Goal: Transaction & Acquisition: Purchase product/service

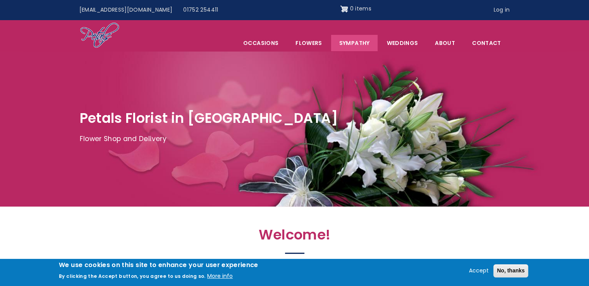
click at [361, 42] on link "Sympathy" at bounding box center [354, 43] width 47 height 16
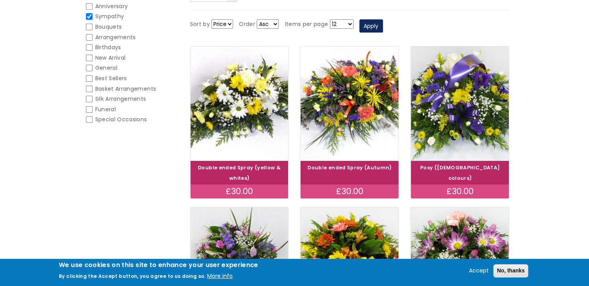
scroll to position [116, 0]
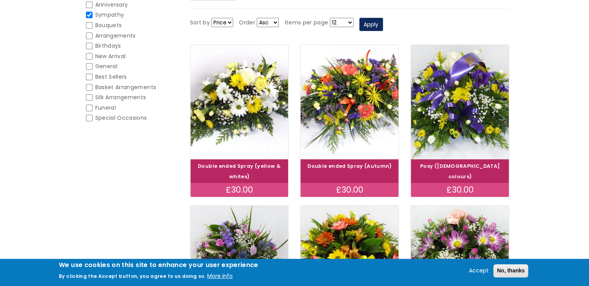
click at [89, 108] on input "Funeral" at bounding box center [89, 108] width 7 height 7
checkbox input "false"
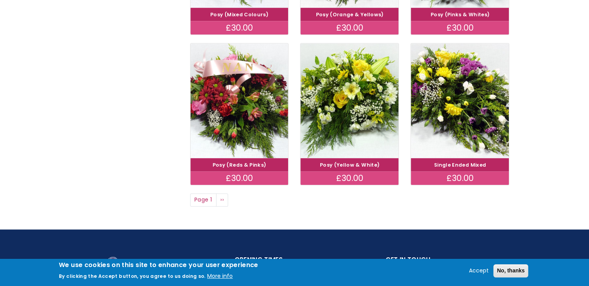
scroll to position [581, 0]
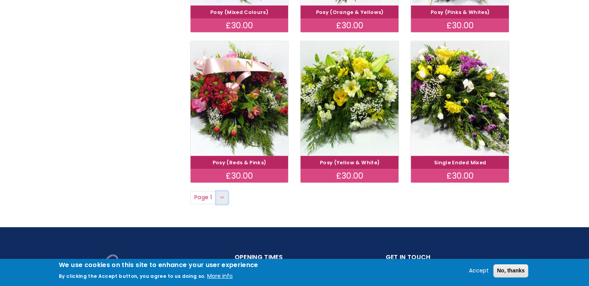
click at [223, 193] on span "››" at bounding box center [221, 197] width 3 height 8
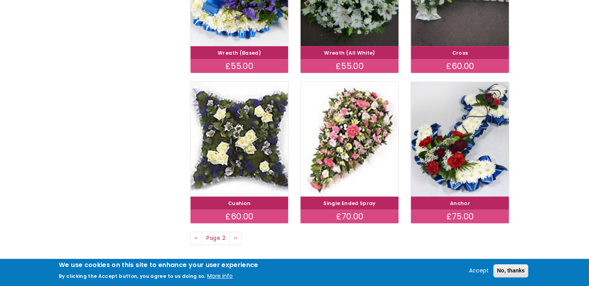
scroll to position [542, 0]
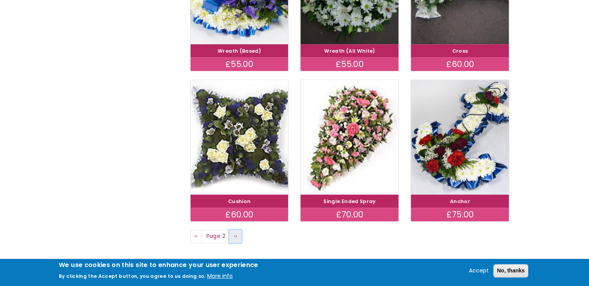
click at [236, 232] on span "››" at bounding box center [235, 236] width 3 height 8
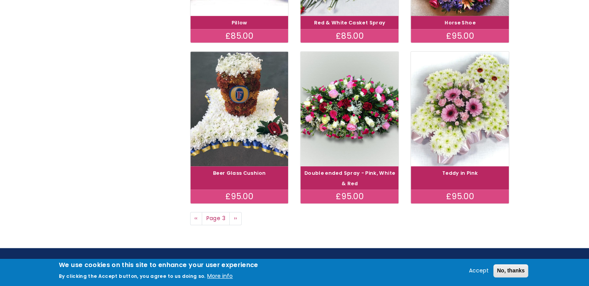
scroll to position [581, 0]
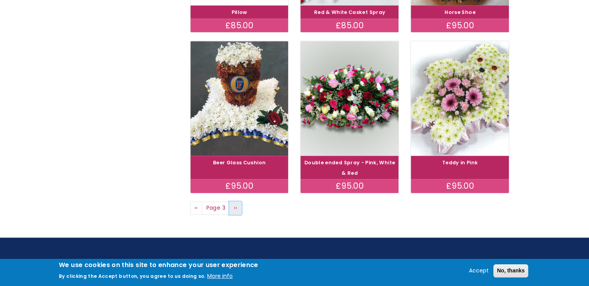
click at [236, 204] on span "››" at bounding box center [235, 208] width 3 height 8
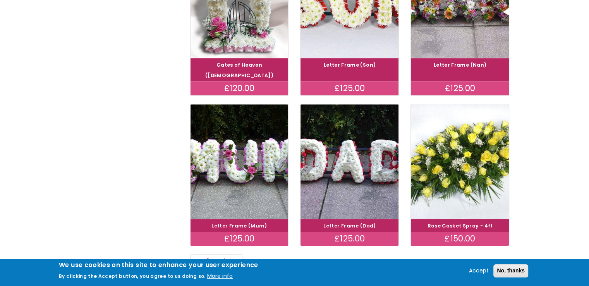
scroll to position [542, 0]
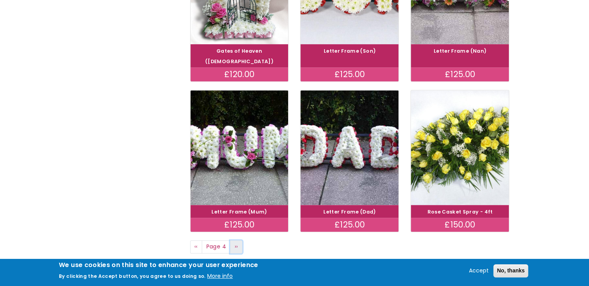
click at [239, 240] on link "Next page ››" at bounding box center [236, 246] width 12 height 13
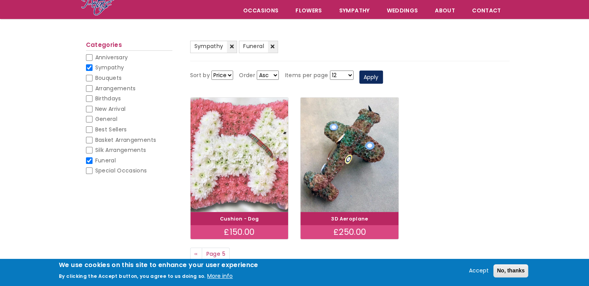
scroll to position [77, 0]
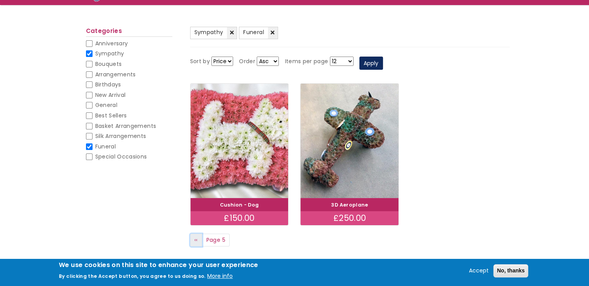
click at [198, 236] on link "Previous page ‹‹" at bounding box center [196, 239] width 12 height 13
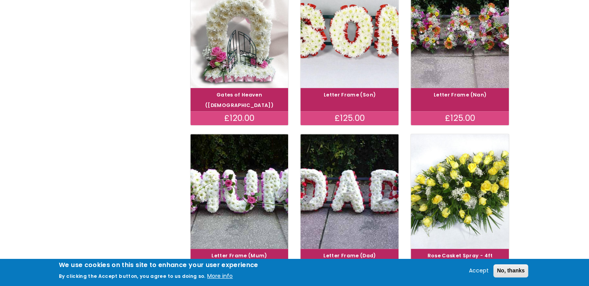
scroll to position [503, 0]
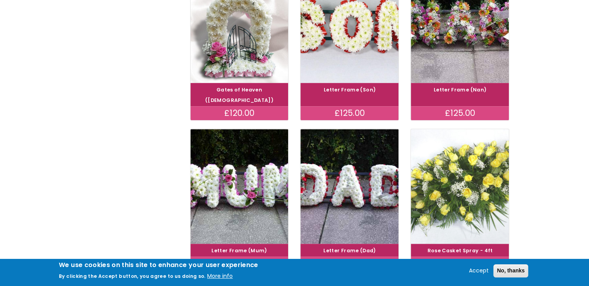
click at [463, 187] on img at bounding box center [460, 185] width 110 height 127
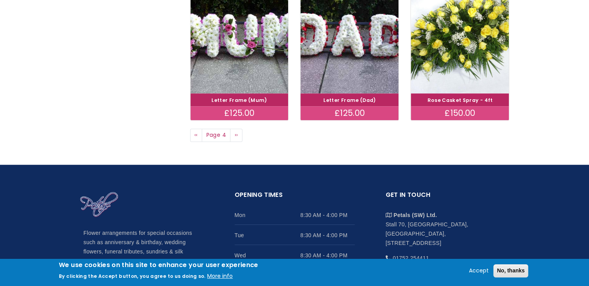
scroll to position [658, 0]
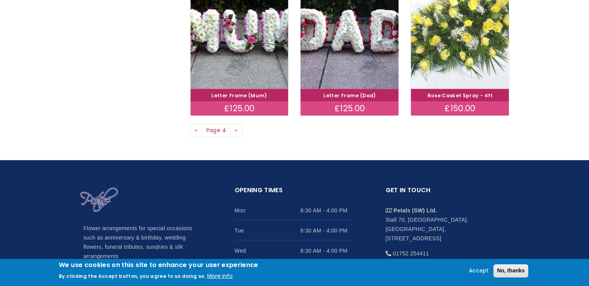
click at [458, 50] on img at bounding box center [460, 30] width 110 height 127
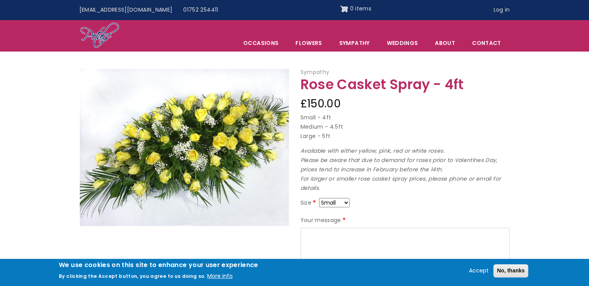
click at [347, 203] on select "Small Medium Large" at bounding box center [334, 202] width 31 height 9
select select "9"
click at [342, 203] on select "Small Medium Large" at bounding box center [334, 202] width 31 height 9
select select "10"
click at [340, 204] on select "Small Medium Large" at bounding box center [334, 202] width 31 height 9
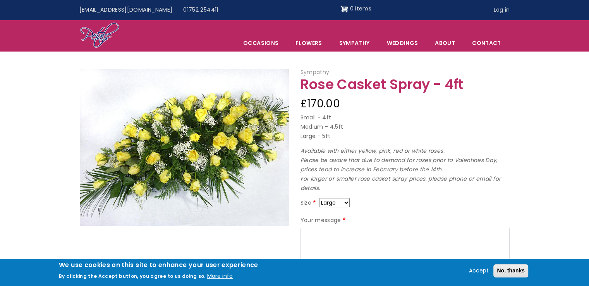
select select "8"
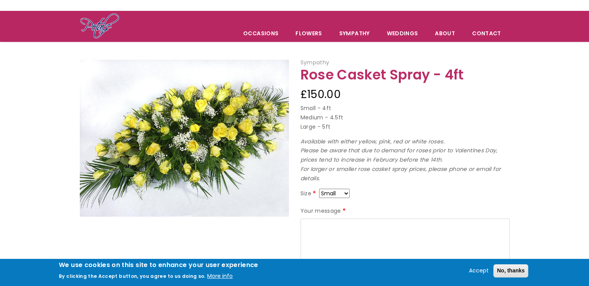
scroll to position [39, 0]
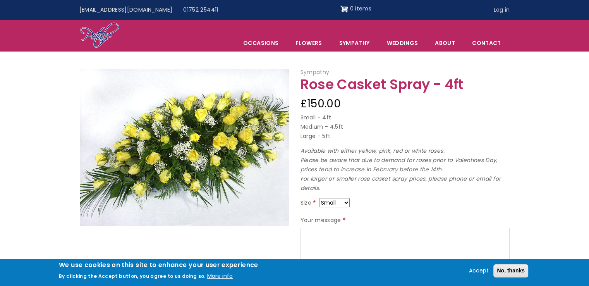
click at [333, 200] on select "Small Medium Large" at bounding box center [334, 202] width 31 height 9
select select "10"
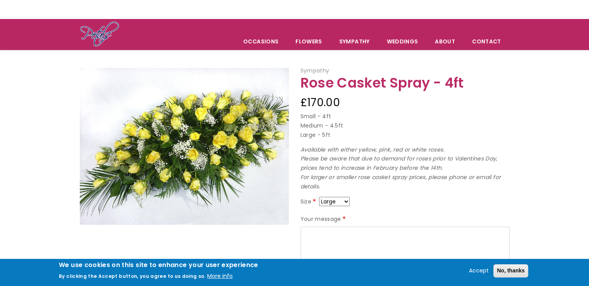
scroll to position [39, 0]
